Goal: Task Accomplishment & Management: Manage account settings

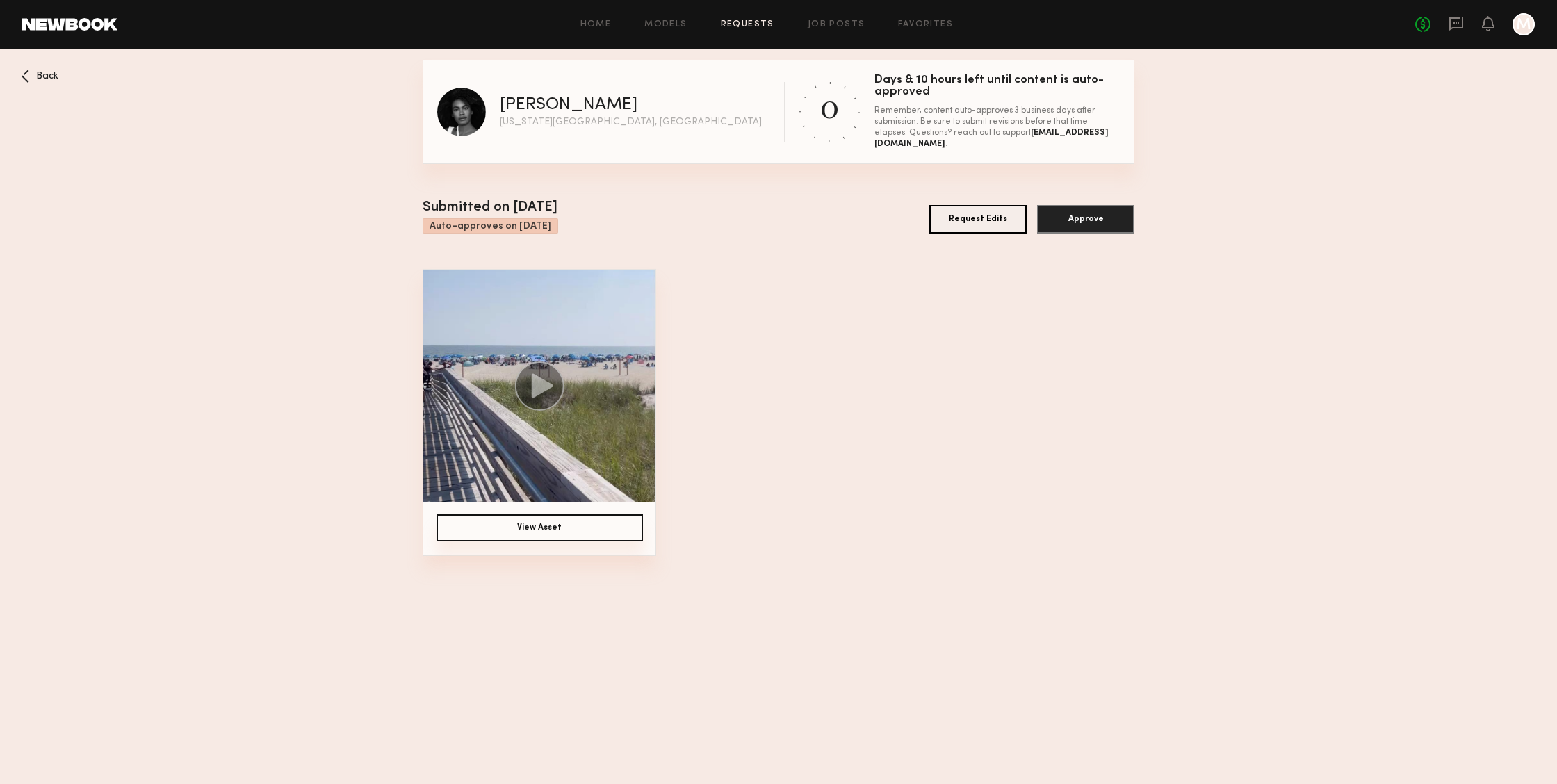
click at [730, 15] on div "Home Models Requests Job Posts Favorites Sign Out No fees up to $5,000 M" at bounding box center [826, 24] width 1418 height 22
click at [732, 20] on link "Requests" at bounding box center [748, 24] width 53 height 9
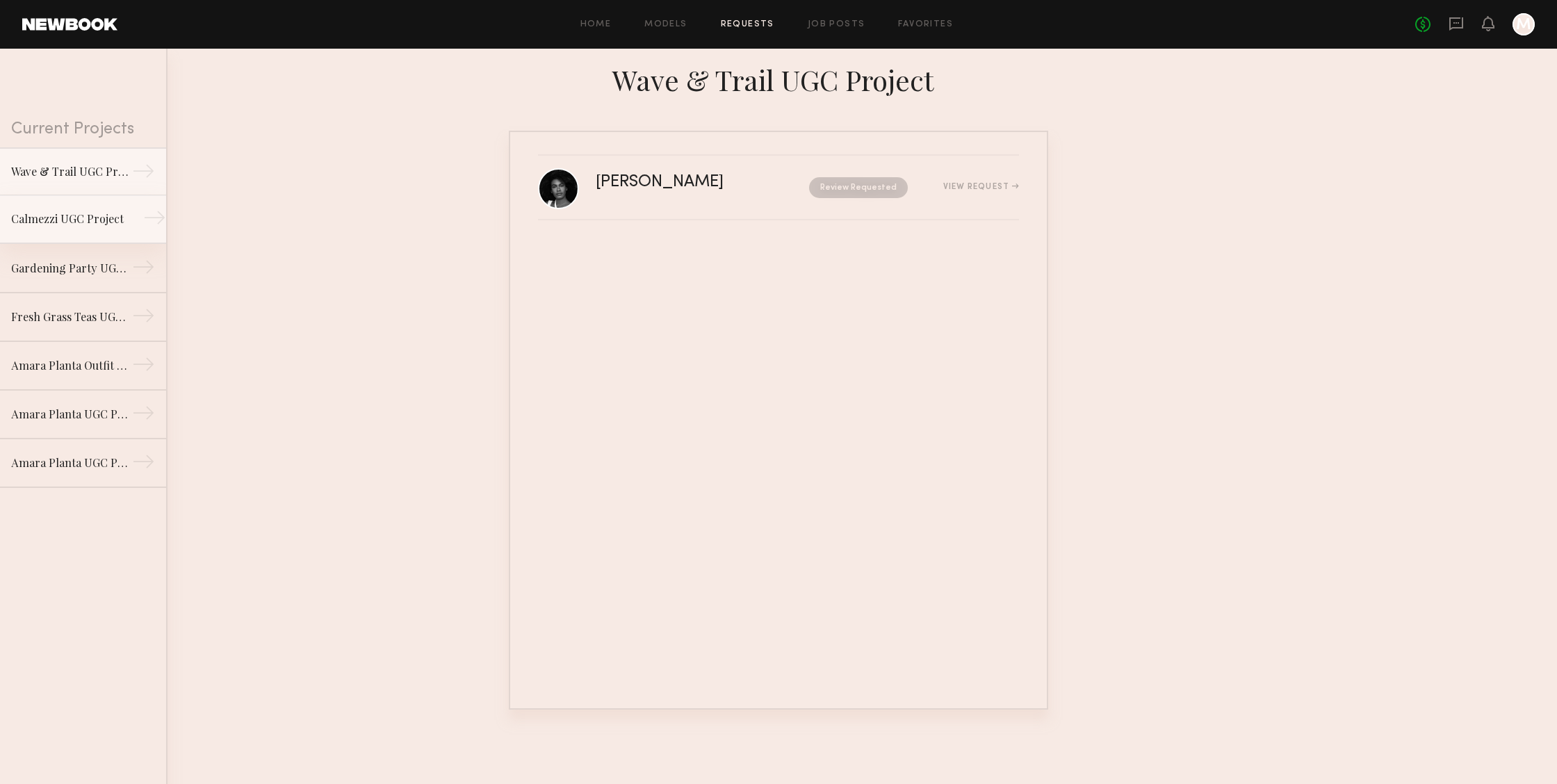
click at [91, 232] on link "Calmezzi UGC Project →" at bounding box center [83, 219] width 166 height 49
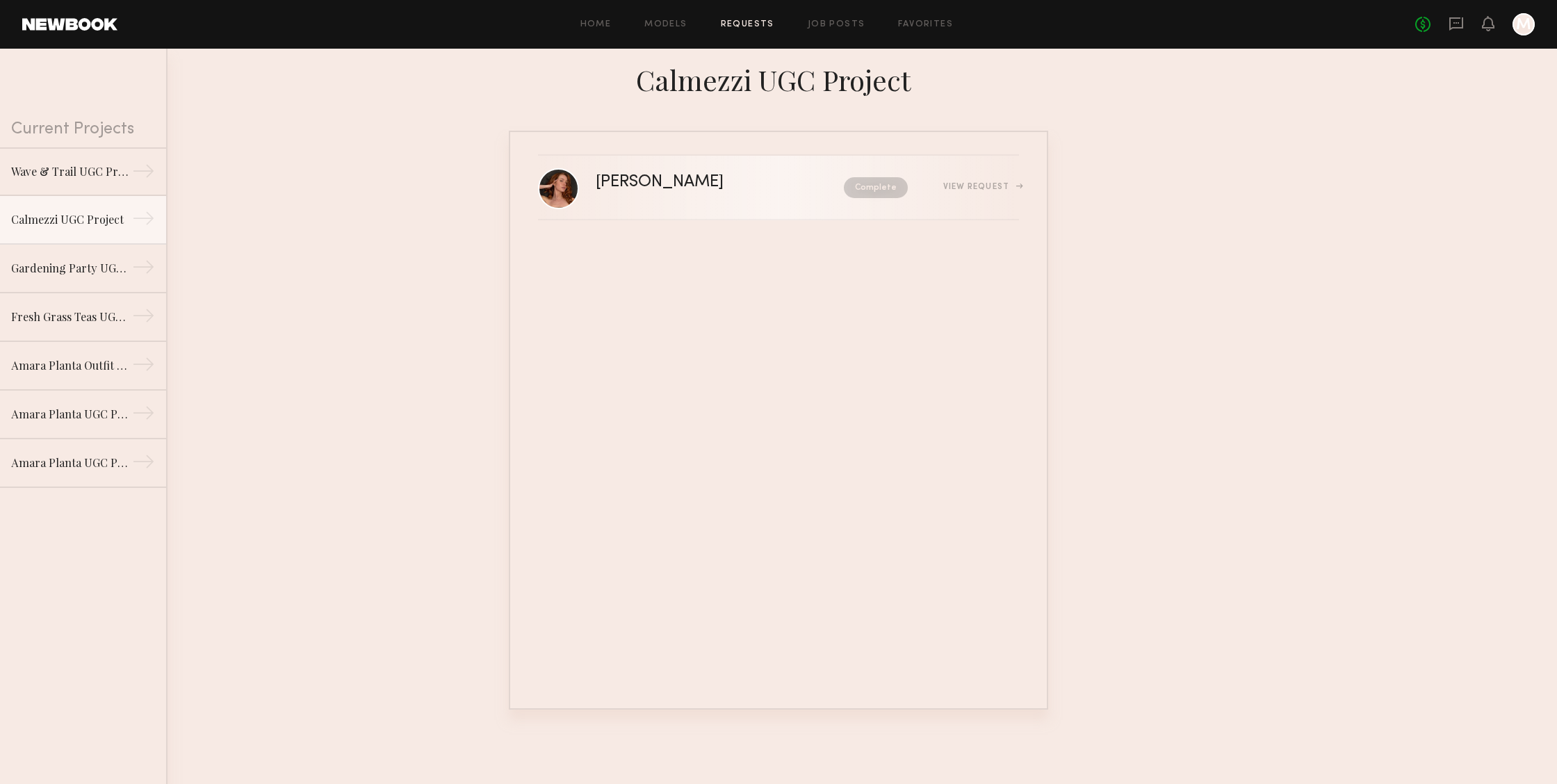
click at [788, 189] on div "Complete" at bounding box center [846, 188] width 125 height 21
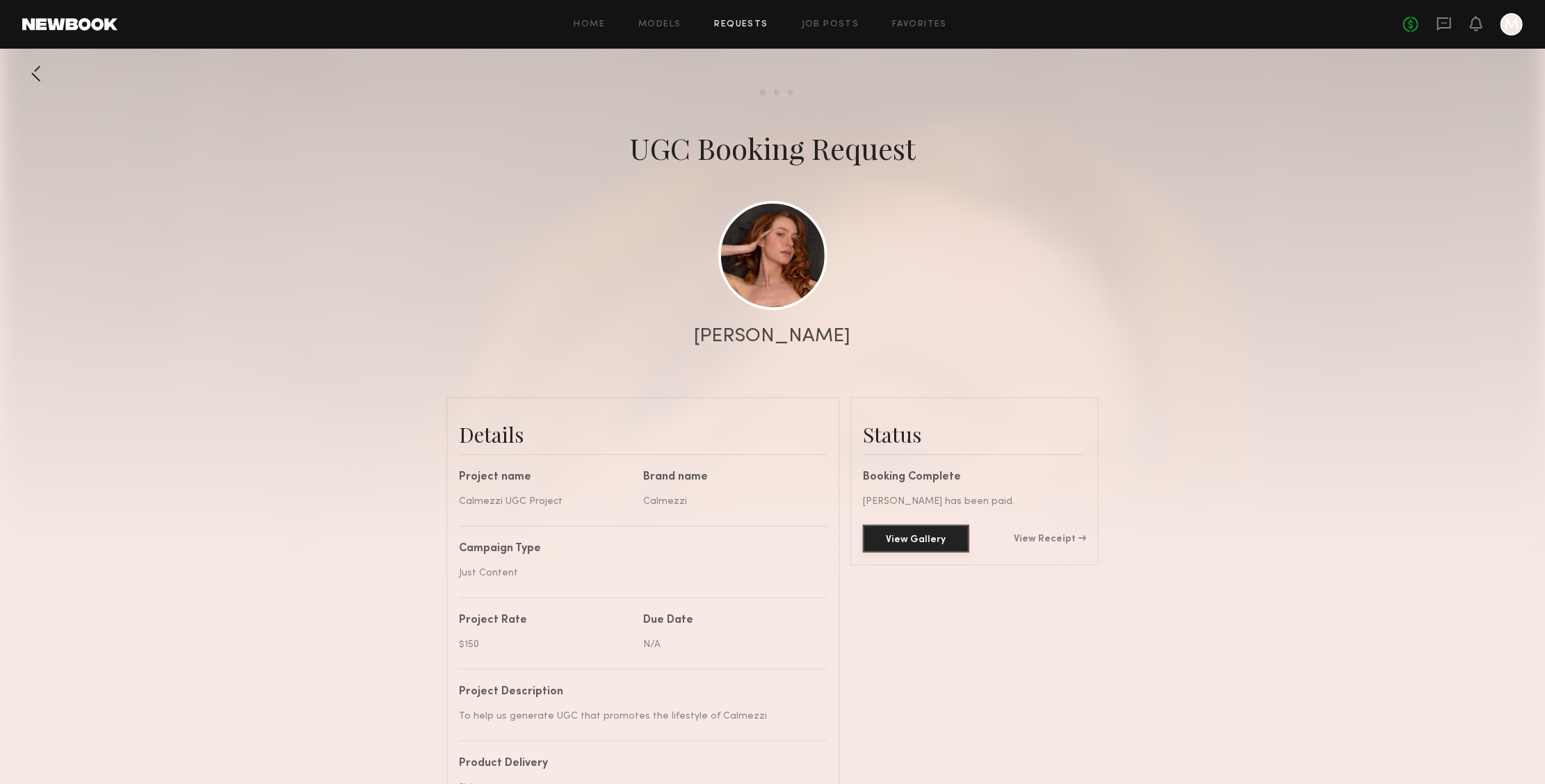
scroll to position [906, 0]
click at [928, 536] on button "View Gallery" at bounding box center [916, 539] width 107 height 28
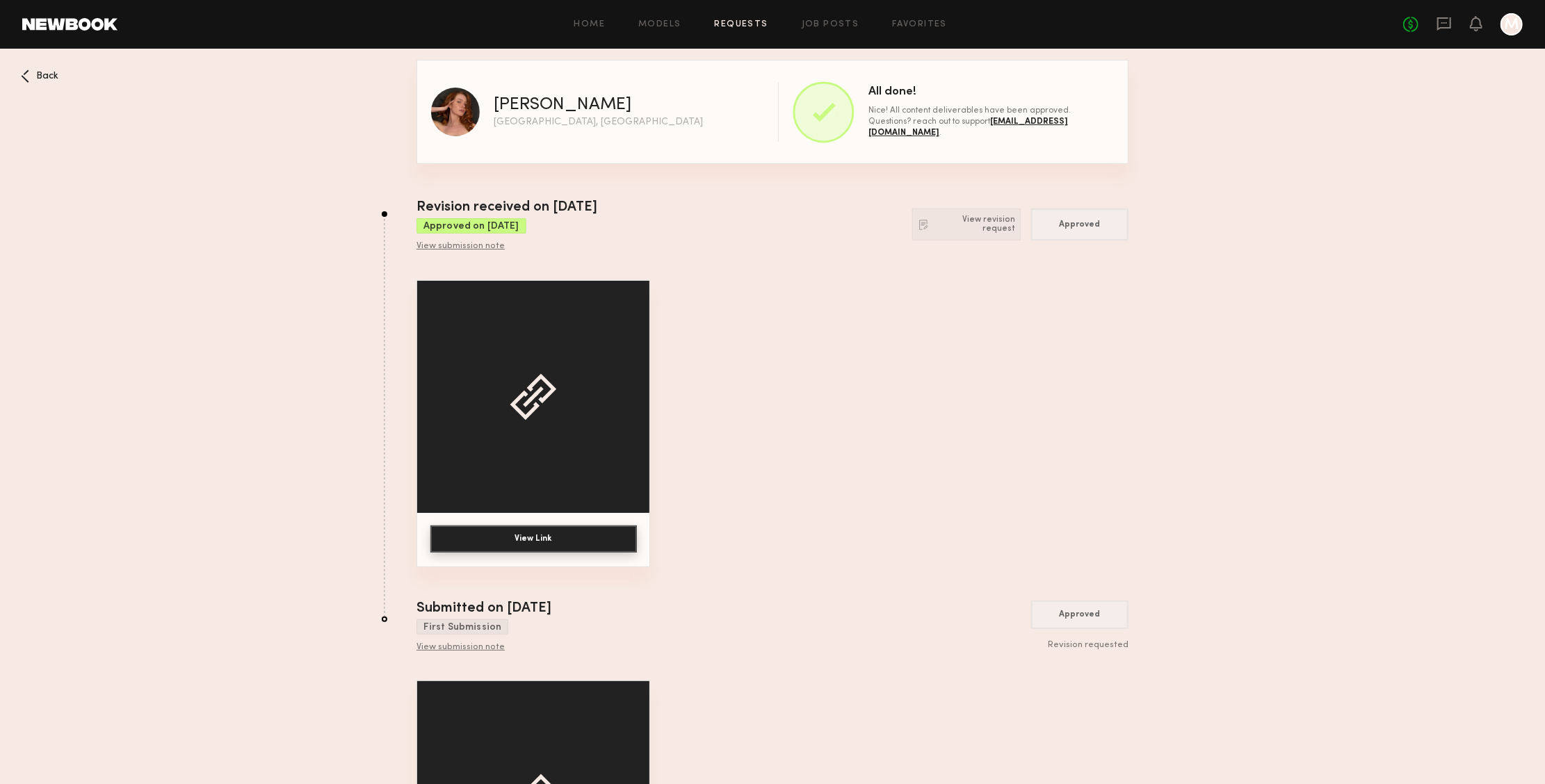
click at [559, 447] on div at bounding box center [534, 397] width 232 height 232
click at [552, 540] on button "View Link" at bounding box center [534, 540] width 207 height 28
